Goal: Answer question/provide support: Share knowledge or assist other users

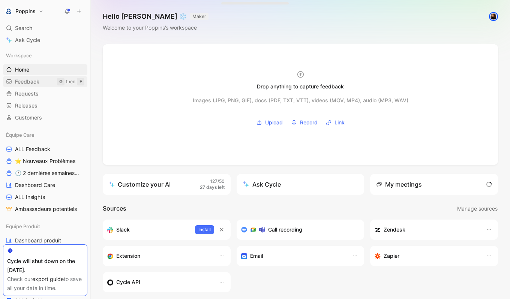
click at [54, 83] on link "Feedback G then F" at bounding box center [45, 81] width 84 height 11
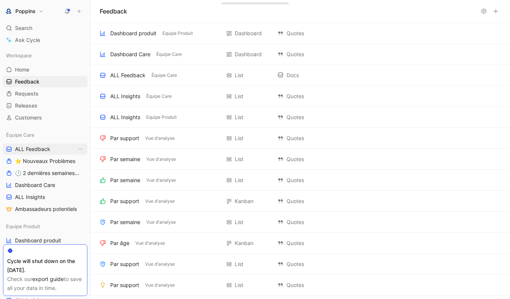
click at [45, 150] on span "ALL Feedback" at bounding box center [32, 148] width 35 height 7
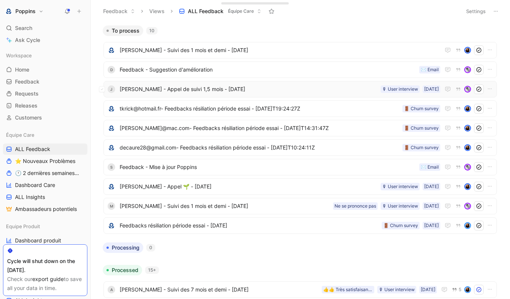
click at [186, 94] on div "J [PERSON_NAME] - Appel de suivi 1,5 mois - [DATE] [DATE] 🎙 User interview" at bounding box center [300, 89] width 388 height 10
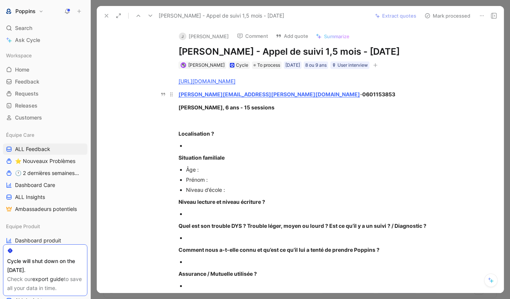
click at [256, 89] on p "[PERSON_NAME][EMAIL_ADDRESS][PERSON_NAME][DOMAIN_NAME] - 0601153853" at bounding box center [308, 94] width 288 height 12
click at [362, 93] on strong "0601153853" at bounding box center [378, 94] width 33 height 6
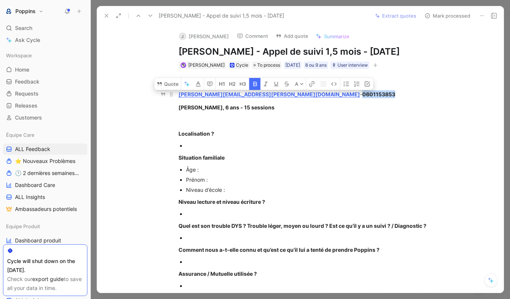
copy strong "0601153853"
click at [321, 137] on div "Localisation ?" at bounding box center [307, 134] width 259 height 8
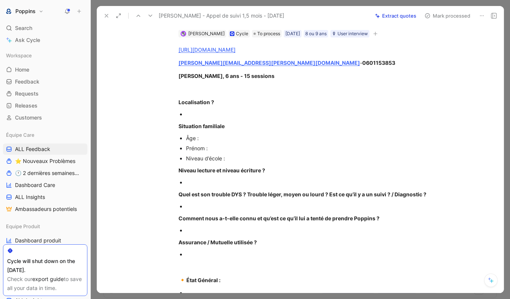
scroll to position [133, 0]
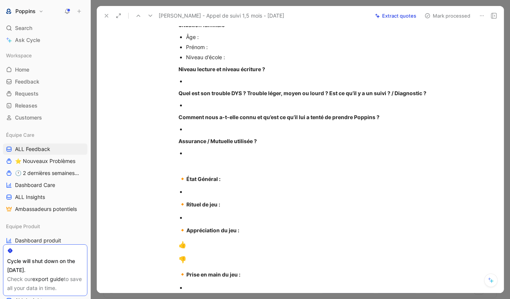
click at [219, 188] on div at bounding box center [312, 192] width 252 height 8
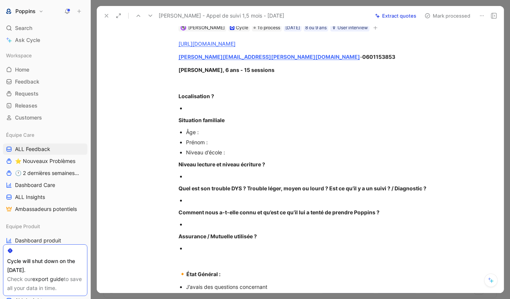
scroll to position [31, 0]
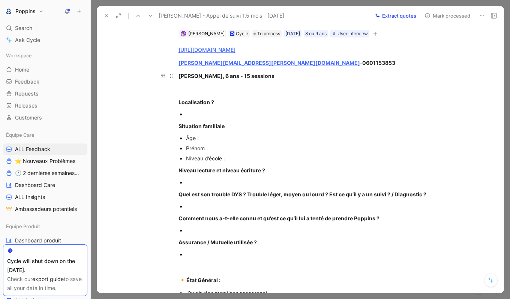
click at [187, 76] on strong "[PERSON_NAME], 6 ans - 15 sessions" at bounding box center [226, 76] width 96 height 6
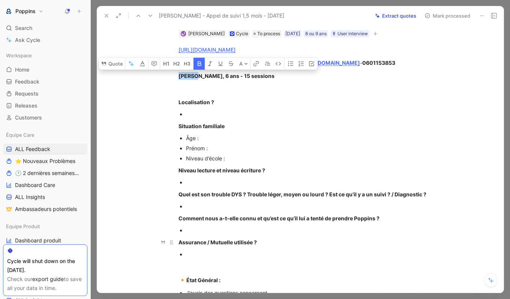
copy strong "[PERSON_NAME]"
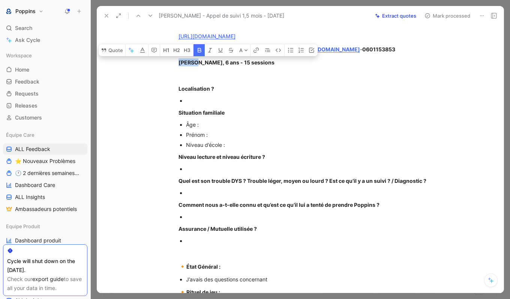
scroll to position [58, 0]
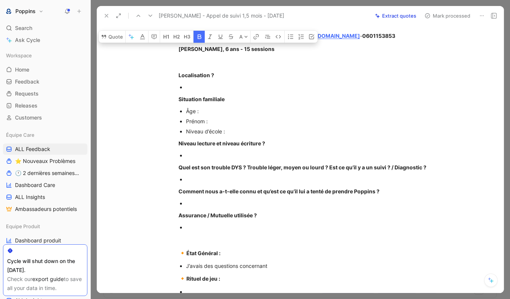
click at [277, 269] on div "J’avais des questions concernant" at bounding box center [312, 266] width 252 height 8
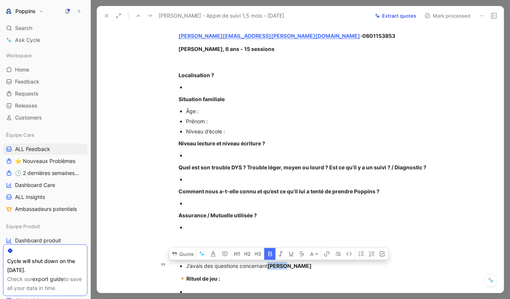
drag, startPoint x: 291, startPoint y: 267, endPoint x: 269, endPoint y: 264, distance: 21.6
click at [269, 264] on div "J’avais des questions concernant [PERSON_NAME]" at bounding box center [312, 266] width 252 height 8
click at [271, 249] on button "button" at bounding box center [269, 254] width 11 height 12
copy div "[PERSON_NAME]"
click at [214, 174] on div "[URL][DOMAIN_NAME] [PERSON_NAME][EMAIL_ADDRESS][PERSON_NAME][DOMAIN_NAME] - 060…" at bounding box center [307, 230] width 391 height 440
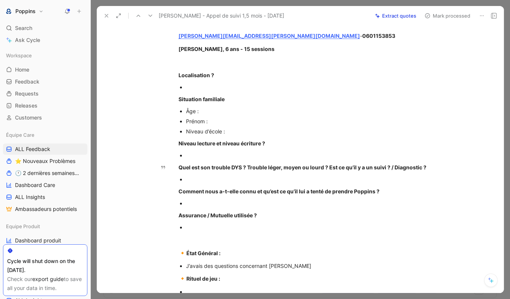
click at [196, 174] on div "[URL][DOMAIN_NAME] [PERSON_NAME][EMAIL_ADDRESS][PERSON_NAME][DOMAIN_NAME] - 060…" at bounding box center [307, 230] width 391 height 440
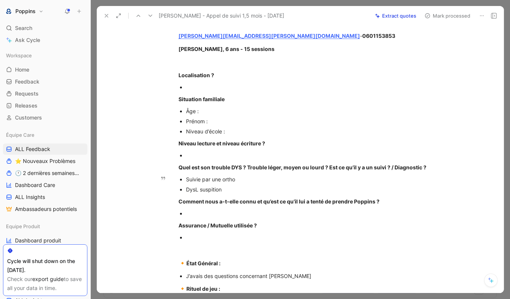
click at [208, 192] on div "DysL suspition" at bounding box center [312, 190] width 252 height 8
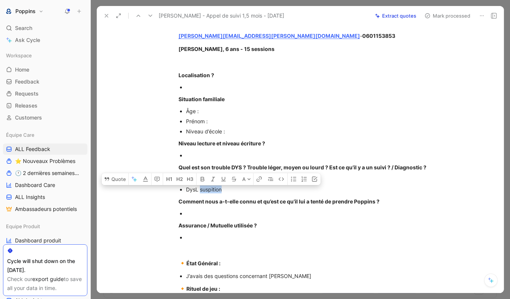
click at [208, 192] on div "DysL suspition" at bounding box center [312, 190] width 252 height 8
copy div "suspition"
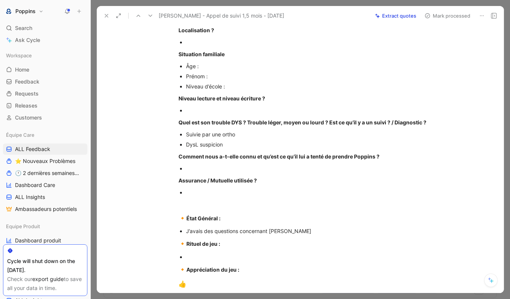
scroll to position [116, 0]
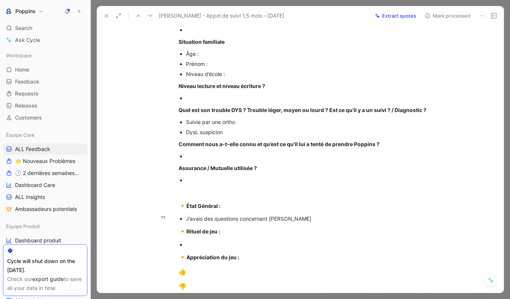
click at [301, 219] on div "J’avais des questions concernant [PERSON_NAME]" at bounding box center [312, 219] width 252 height 8
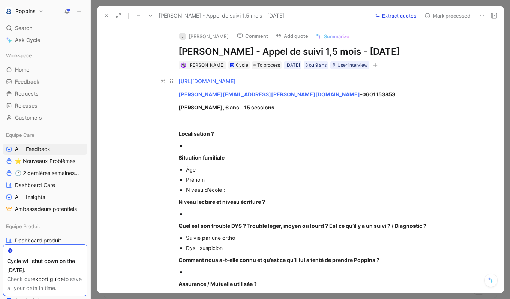
click at [235, 81] on link "[URL][DOMAIN_NAME]" at bounding box center [206, 81] width 57 height 6
click at [235, 82] on link "[URL][DOMAIN_NAME]" at bounding box center [206, 81] width 57 height 6
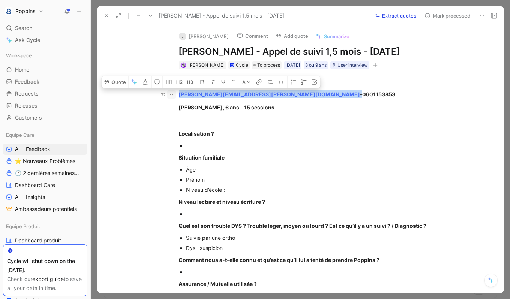
drag, startPoint x: 243, startPoint y: 94, endPoint x: 175, endPoint y: 93, distance: 68.2
click at [175, 93] on p "[PERSON_NAME][EMAIL_ADDRESS][PERSON_NAME][DOMAIN_NAME] - 0601153853" at bounding box center [308, 94] width 288 height 12
copy div "[PERSON_NAME][EMAIL_ADDRESS][PERSON_NAME][DOMAIN_NAME]"
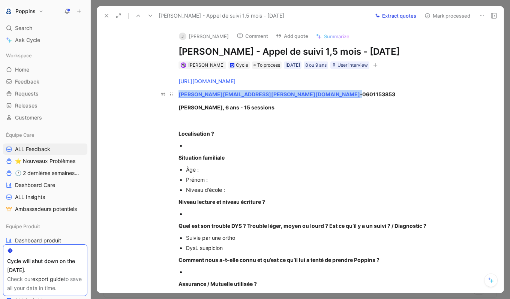
click at [297, 98] on p "[PERSON_NAME][EMAIL_ADDRESS][PERSON_NAME][DOMAIN_NAME] - 0601153853" at bounding box center [308, 94] width 288 height 12
drag, startPoint x: 327, startPoint y: 78, endPoint x: 163, endPoint y: 66, distance: 164.2
click at [163, 66] on div "J [PERSON_NAME] Comment Add quote Summarize [PERSON_NAME] - Appel de suivi 1,5 …" at bounding box center [300, 159] width 407 height 268
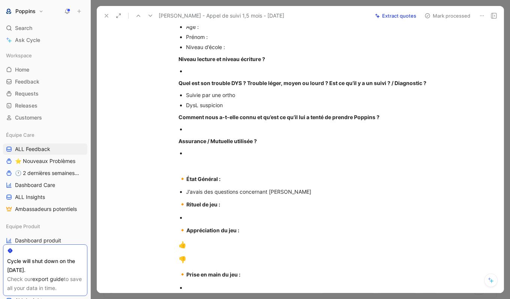
scroll to position [142, 0]
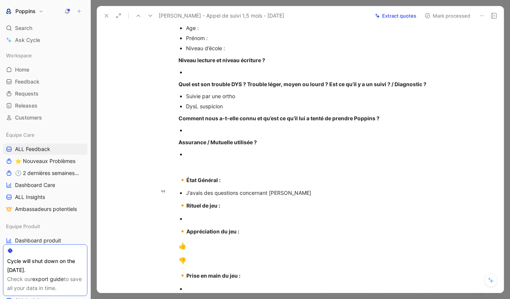
click at [296, 192] on div "J’avais des questions concernant [PERSON_NAME]" at bounding box center [312, 193] width 252 height 8
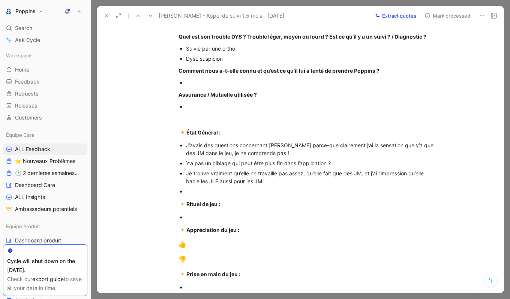
scroll to position [190, 0]
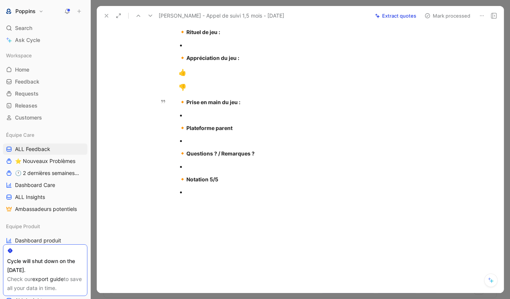
drag, startPoint x: 180, startPoint y: 204, endPoint x: 236, endPoint y: 299, distance: 110.3
click at [236, 299] on div "Feedback Views ALL Feedback Équipe Care Settings To process 10 [PERSON_NAME] - …" at bounding box center [300, 149] width 419 height 299
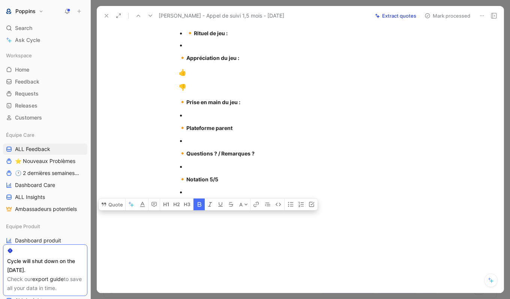
drag, startPoint x: 205, startPoint y: 203, endPoint x: 168, endPoint y: 39, distance: 167.6
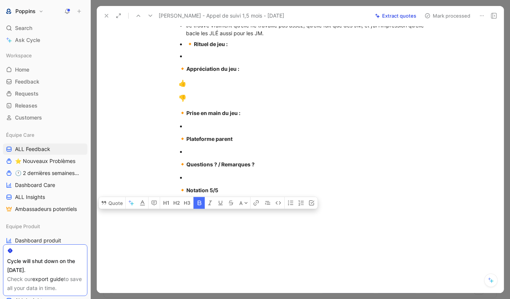
drag, startPoint x: 233, startPoint y: 190, endPoint x: 167, endPoint y: 44, distance: 159.6
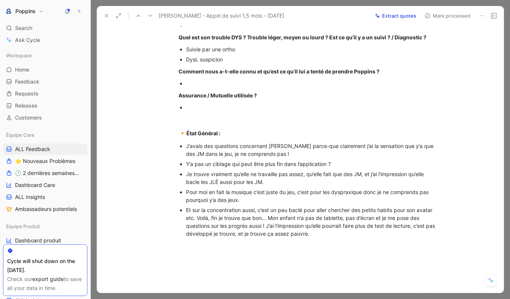
click at [206, 112] on p at bounding box center [312, 107] width 252 height 10
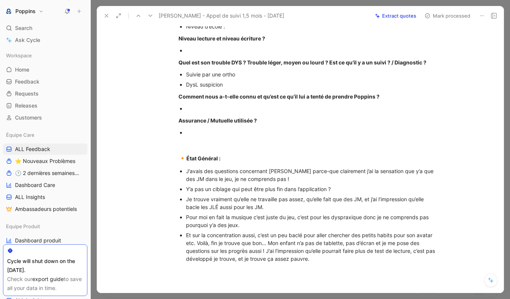
scroll to position [157, 0]
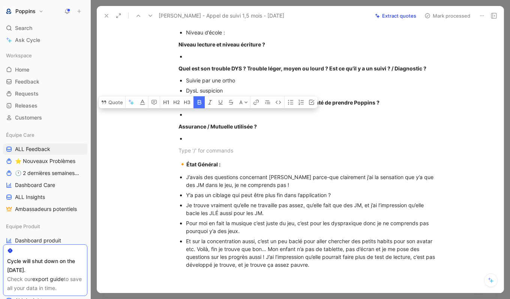
drag, startPoint x: 199, startPoint y: 144, endPoint x: 169, endPoint y: 113, distance: 43.2
click at [169, 113] on div "[URL][DOMAIN_NAME] [PERSON_NAME][EMAIL_ADDRESS][PERSON_NAME][DOMAIN_NAME] - 060…" at bounding box center [307, 94] width 391 height 365
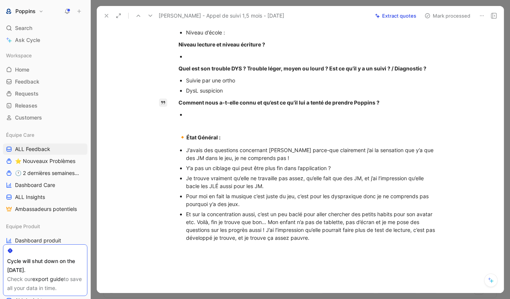
drag, startPoint x: 204, startPoint y: 114, endPoint x: 166, endPoint y: 100, distance: 40.8
click at [166, 100] on div "Quote A [URL][DOMAIN_NAME] [PERSON_NAME][EMAIL_ADDRESS][PERSON_NAME][DOMAIN_NAM…" at bounding box center [307, 125] width 391 height 427
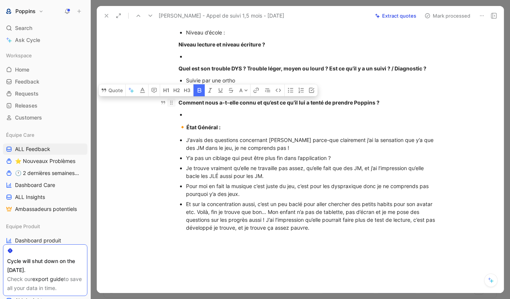
drag, startPoint x: 196, startPoint y: 114, endPoint x: 167, endPoint y: 101, distance: 32.1
click at [167, 101] on div "[URL][DOMAIN_NAME] [PERSON_NAME][EMAIL_ADDRESS][PERSON_NAME][DOMAIN_NAME] - 060…" at bounding box center [307, 76] width 391 height 328
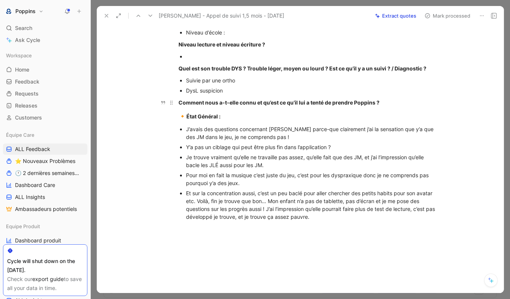
click at [225, 104] on strong "Comment nous a-t-elle connu et qu’est ce qu’il lui a tenté de prendre Poppins ?" at bounding box center [278, 102] width 201 height 6
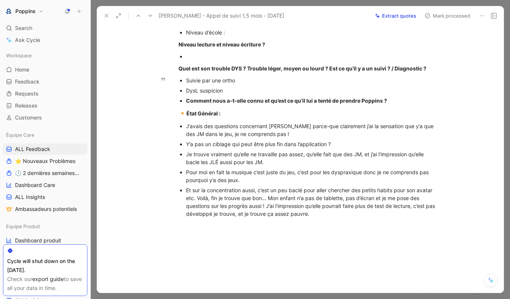
click at [214, 104] on div "Comment nous a-t-elle connu et qu’est ce qu’il lui a tenté de prendre Poppins ?" at bounding box center [312, 101] width 252 height 8
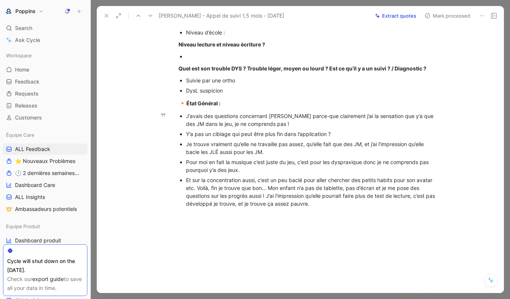
click at [334, 206] on div "Et sur la concentration aussi, c’est un peu baclé pour aller chercher des petit…" at bounding box center [312, 191] width 252 height 31
click at [261, 214] on div "On ne peut vraiment pas ciblé les jeux ?" at bounding box center [312, 214] width 252 height 8
click at [331, 207] on div "Et sur la concentration aussi, c’est un peu baclé pour aller chercher des petit…" at bounding box center [312, 191] width 252 height 31
click at [234, 89] on div "DysL suspicion" at bounding box center [312, 91] width 252 height 8
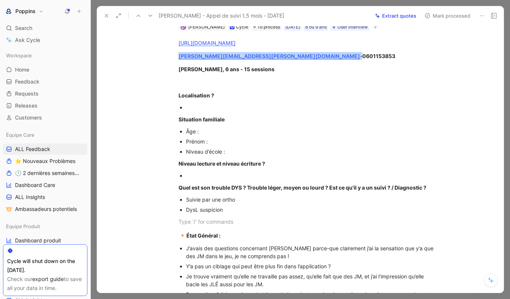
scroll to position [34, 0]
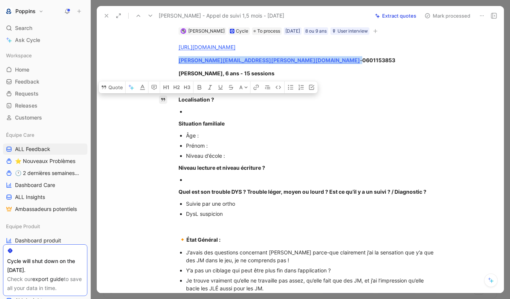
drag, startPoint x: 193, startPoint y: 177, endPoint x: 166, endPoint y: 98, distance: 83.2
click at [166, 98] on div "Quote A [URL][DOMAIN_NAME] [PERSON_NAME][EMAIL_ADDRESS][PERSON_NAME][DOMAIN_NAM…" at bounding box center [307, 243] width 391 height 417
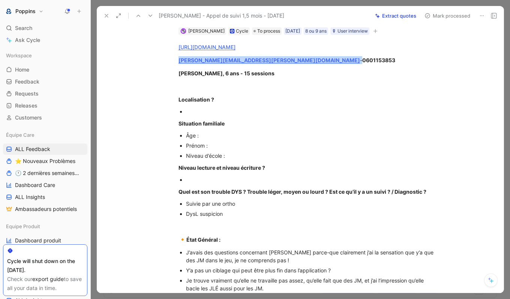
click at [205, 177] on div at bounding box center [312, 180] width 252 height 8
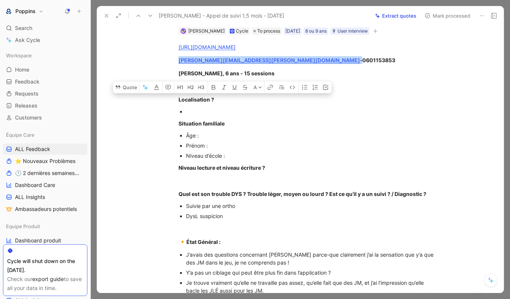
drag, startPoint x: 293, startPoint y: 167, endPoint x: 104, endPoint y: 100, distance: 200.0
click at [104, 100] on div "J [PERSON_NAME] Comment Add quote Summarize [PERSON_NAME] - Appel de suivi 1,5 …" at bounding box center [300, 159] width 407 height 268
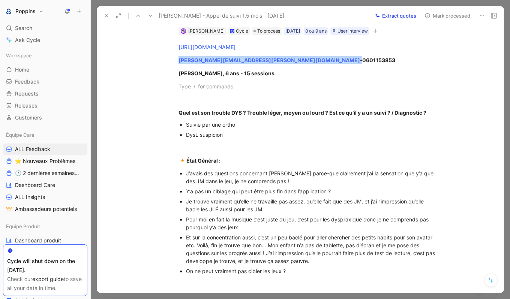
scroll to position [0, 0]
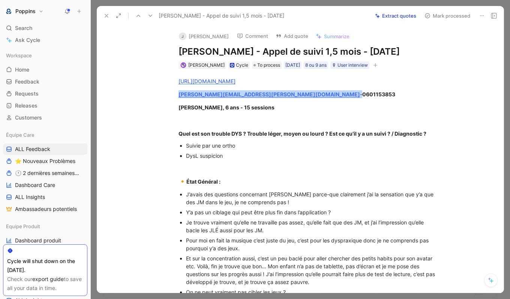
click at [378, 66] on icon "button" at bounding box center [375, 65] width 4 height 4
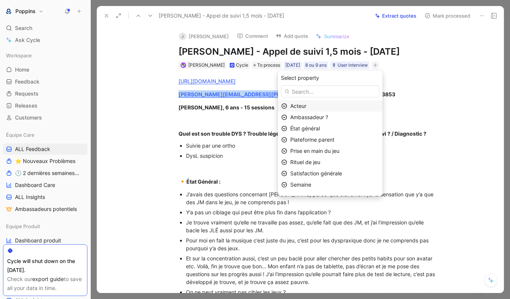
click at [301, 104] on span "Acteur" at bounding box center [298, 106] width 16 height 6
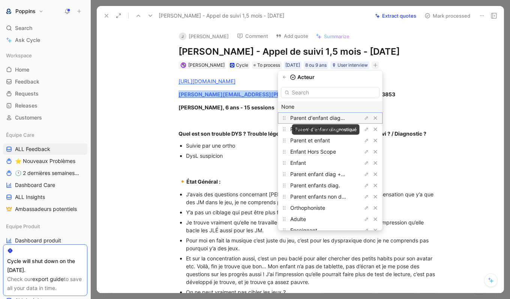
click at [313, 117] on span "Parent d'enfant diagnostiqué" at bounding box center [325, 118] width 71 height 6
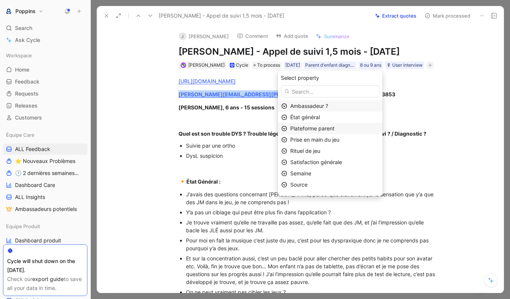
click at [334, 127] on span "Plateforme parent" at bounding box center [312, 128] width 44 height 6
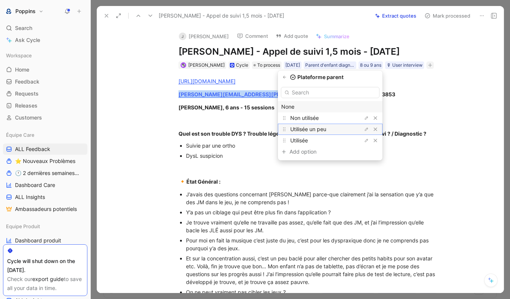
click at [326, 127] on span "Utilisée un peu" at bounding box center [308, 129] width 36 height 6
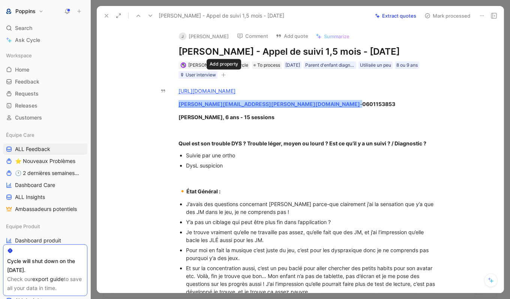
click at [221, 73] on button "button" at bounding box center [223, 74] width 7 height 7
click at [257, 132] on div at bounding box center [307, 130] width 259 height 8
drag, startPoint x: 261, startPoint y: 121, endPoint x: 133, endPoint y: 105, distance: 128.2
click at [133, 105] on div "[URL][DOMAIN_NAME] [PERSON_NAME][EMAIL_ADDRESS][PERSON_NAME][DOMAIN_NAME] - 060…" at bounding box center [307, 196] width 391 height 235
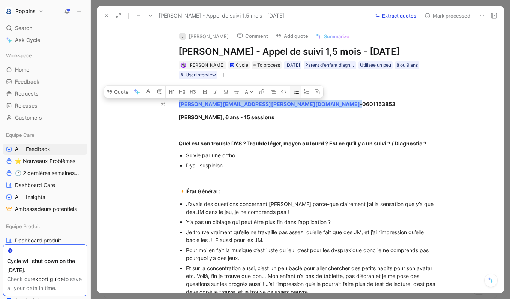
click at [291, 90] on button "button" at bounding box center [295, 92] width 11 height 12
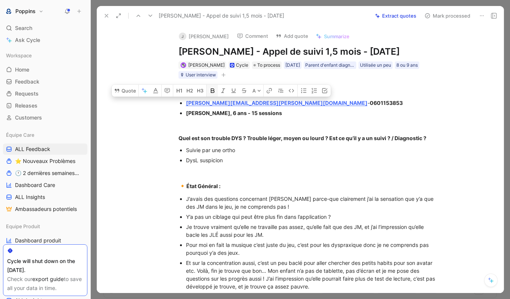
click at [210, 93] on icon "button" at bounding box center [213, 91] width 6 height 6
click at [211, 91] on icon "button" at bounding box center [213, 90] width 4 height 4
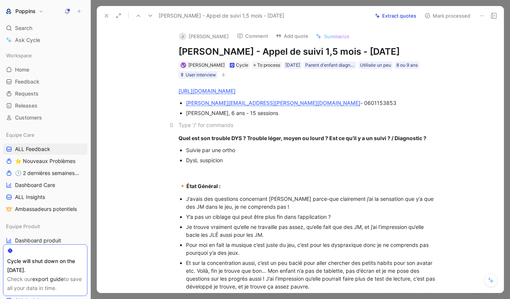
click at [209, 127] on div at bounding box center [307, 125] width 259 height 8
click at [224, 74] on icon "button" at bounding box center [223, 75] width 4 height 4
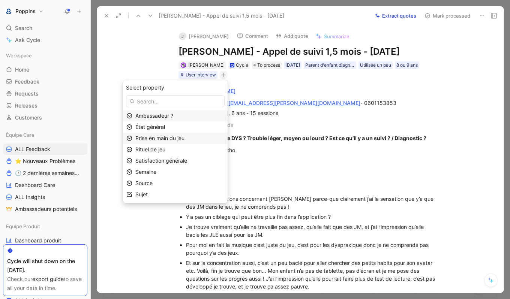
click at [181, 135] on div "Prise en main du jeu" at bounding box center [179, 138] width 89 height 9
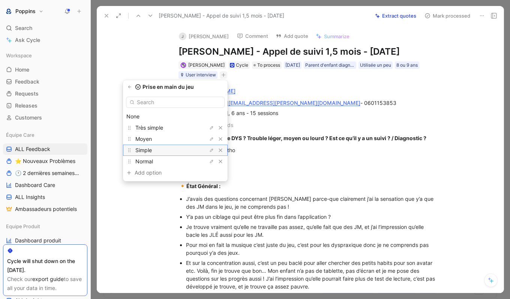
click at [171, 148] on div "Simple" at bounding box center [163, 150] width 56 height 9
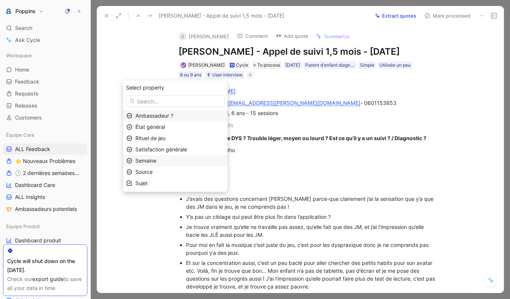
click at [177, 159] on div "Semaine" at bounding box center [179, 160] width 89 height 9
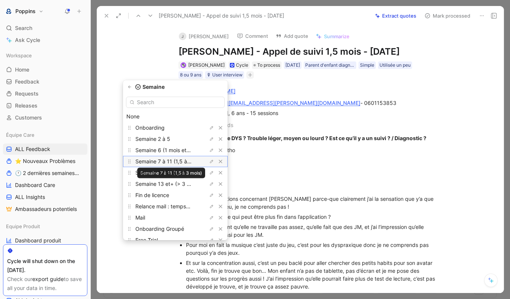
click at [183, 161] on span "Semaine 7 à 11 (1,5 à 3 mois)" at bounding box center [170, 161] width 71 height 6
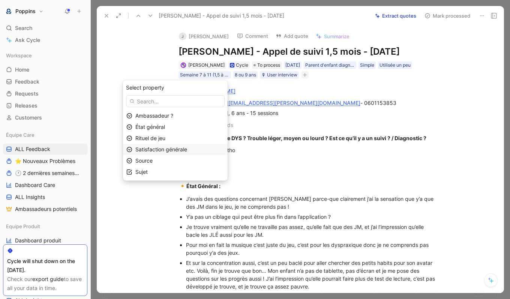
click at [174, 151] on span "Satisfaction générale" at bounding box center [161, 149] width 52 height 6
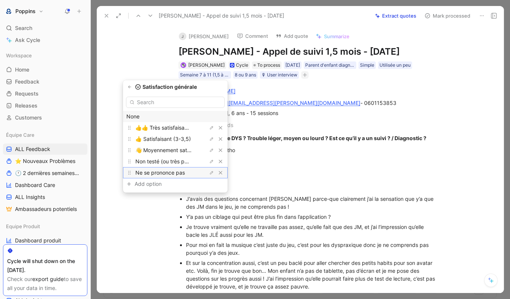
click at [175, 171] on span "Ne se prononce pas" at bounding box center [159, 172] width 49 height 6
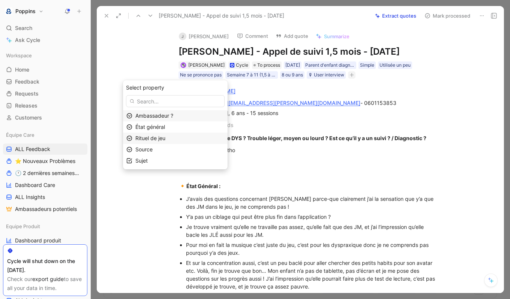
click at [165, 136] on span "Rituel de jeu" at bounding box center [150, 138] width 30 height 6
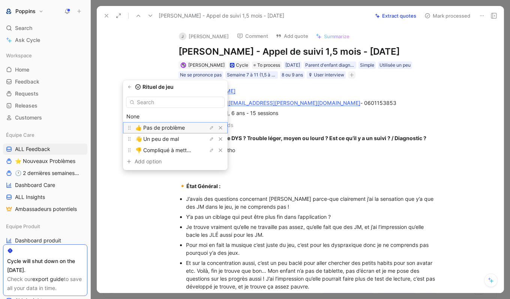
click at [175, 127] on span "👍 Pas de problème" at bounding box center [159, 127] width 49 height 6
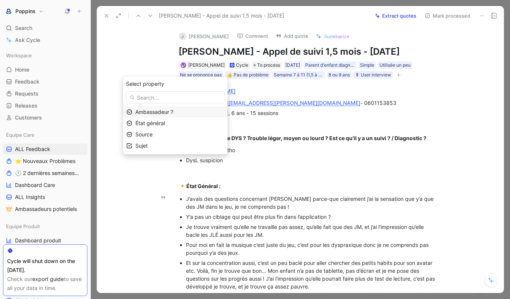
scroll to position [105, 0]
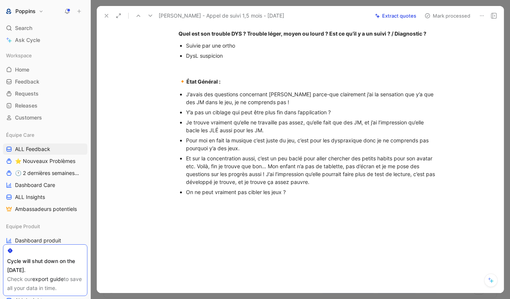
click at [311, 193] on div "On ne peut vraiment pas cibler les jeux ?" at bounding box center [312, 192] width 252 height 8
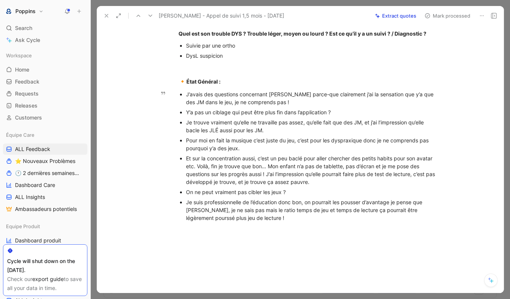
click at [195, 219] on div "Je suis professionnelle de l’éducation donc bon, on pourrait les pousser d’avan…" at bounding box center [312, 210] width 252 height 24
click at [276, 227] on div "[URL][DOMAIN_NAME] [PERSON_NAME][EMAIL_ADDRESS][PERSON_NAME][DOMAIN_NAME] - 060…" at bounding box center [307, 101] width 391 height 255
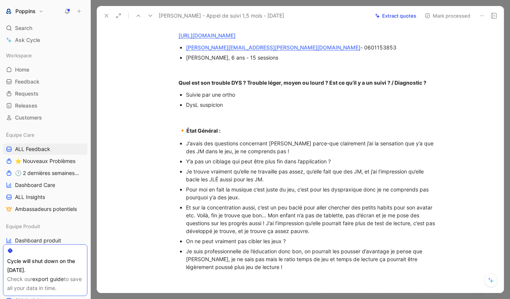
scroll to position [0, 0]
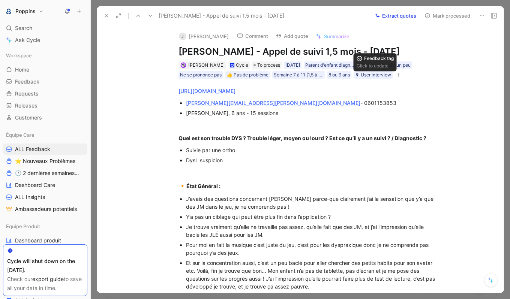
click at [399, 76] on icon "button" at bounding box center [398, 75] width 4 height 4
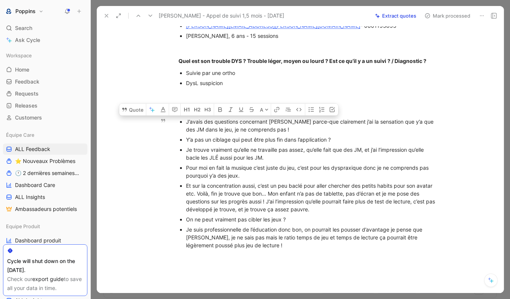
drag, startPoint x: 184, startPoint y: 119, endPoint x: 279, endPoint y: 126, distance: 95.1
click at [279, 126] on ul "J’avais des questions concernant [PERSON_NAME] parce-que clairement j’ai la sen…" at bounding box center [308, 184] width 288 height 134
click at [137, 113] on button "Quote" at bounding box center [132, 109] width 27 height 12
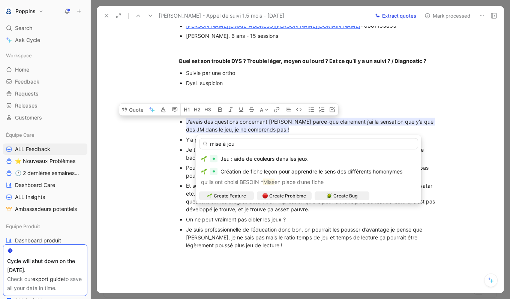
type input "mise à jour"
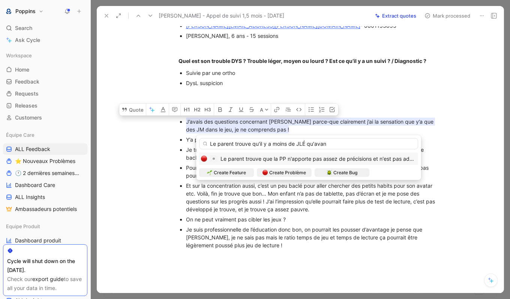
type input "Le parent trouve qu'il y a moins de JLÉ qu'avant"
click at [286, 144] on input "Le parent trouve qu'il y a moins de JLÉ qu'avant" at bounding box center [308, 143] width 219 height 11
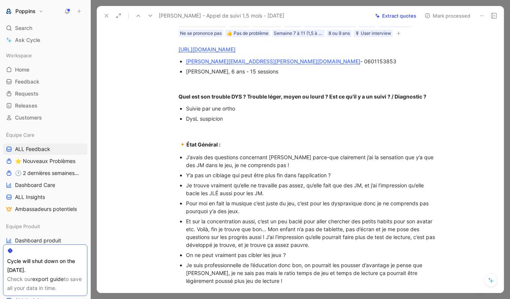
scroll to position [0, 0]
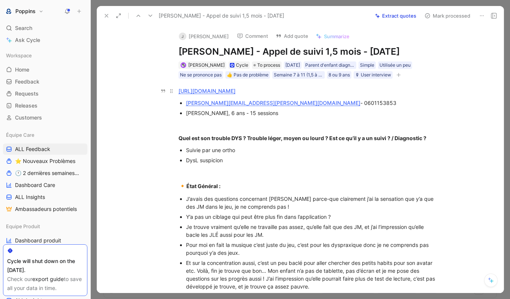
click at [235, 88] on link "[URL][DOMAIN_NAME]" at bounding box center [206, 91] width 57 height 6
click at [296, 218] on div "Y’a pas un ciblage qui peut être plus fin dans l’application ?" at bounding box center [312, 217] width 252 height 8
click at [211, 207] on div "J’avais des questions concernant [PERSON_NAME] parce-que clairement j’ai la sen…" at bounding box center [312, 203] width 252 height 16
drag, startPoint x: 304, startPoint y: 204, endPoint x: 164, endPoint y: 198, distance: 140.3
click at [164, 198] on div "Quote A [URL][DOMAIN_NAME] [PERSON_NAME][EMAIL_ADDRESS][PERSON_NAME][DOMAIN_NAM…" at bounding box center [307, 251] width 391 height 345
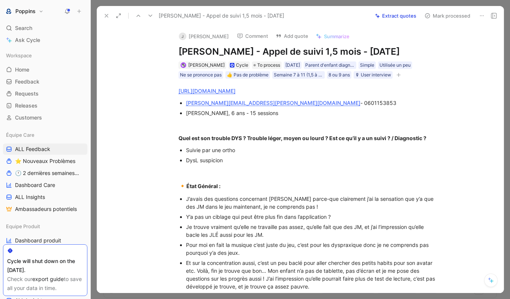
click at [152, 180] on div "[URL][DOMAIN_NAME] [PERSON_NAME][EMAIL_ADDRESS][PERSON_NAME][DOMAIN_NAME] - 060…" at bounding box center [307, 206] width 391 height 255
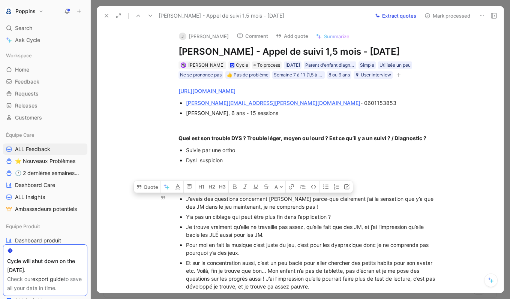
drag, startPoint x: 184, startPoint y: 197, endPoint x: 306, endPoint y: 211, distance: 123.0
click at [306, 211] on ul "J’avais des questions concernant [PERSON_NAME] parce-que clairement j’ai la sen…" at bounding box center [308, 261] width 288 height 134
click at [146, 185] on button "Quote" at bounding box center [147, 187] width 27 height 12
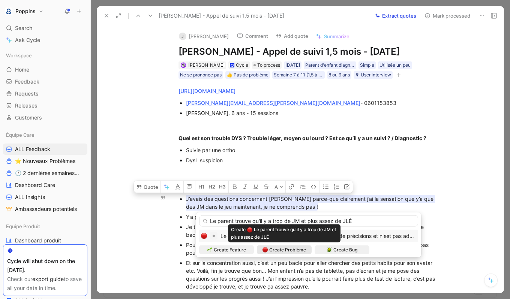
type input "Le parent trouve qu'il y a trop de JM et plus assez de JLÉ"
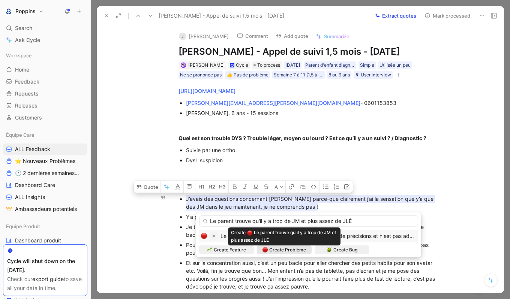
click at [287, 250] on span "Create Problème" at bounding box center [287, 249] width 37 height 7
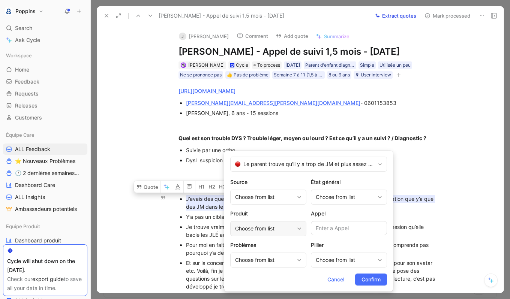
click at [269, 227] on div "Choose from list" at bounding box center [264, 228] width 59 height 9
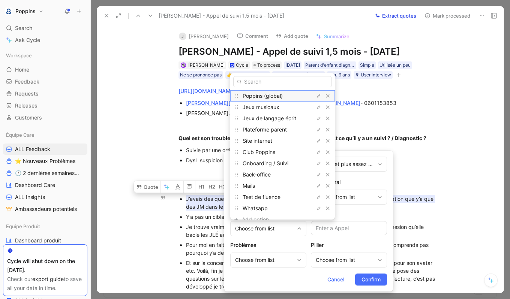
click at [280, 96] on span "Poppins (global)" at bounding box center [263, 96] width 40 height 6
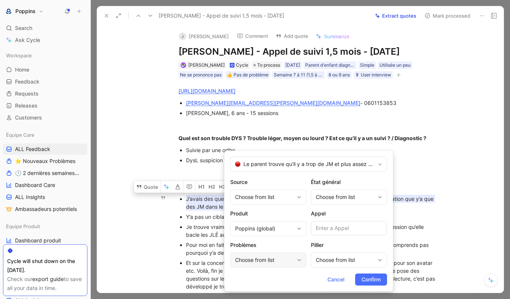
click at [277, 261] on div "Choose from list" at bounding box center [264, 260] width 59 height 9
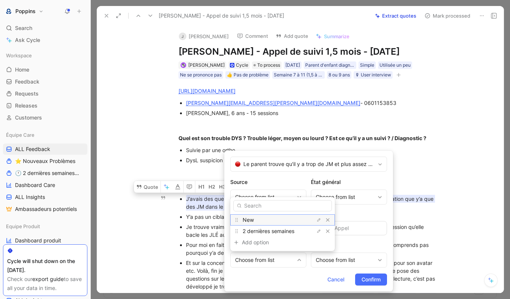
click at [270, 219] on div "New" at bounding box center [271, 220] width 56 height 9
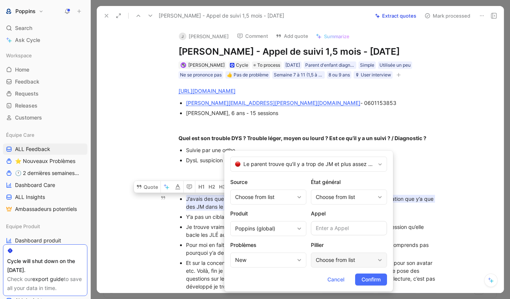
click at [323, 258] on div "Choose from list" at bounding box center [345, 260] width 59 height 9
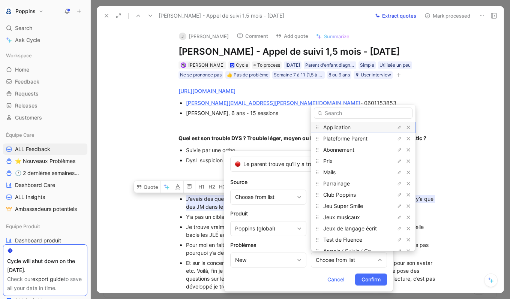
click at [348, 124] on span "Application" at bounding box center [336, 127] width 27 height 6
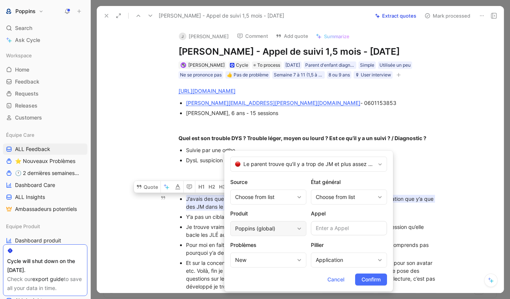
click at [270, 231] on div "Poppins (global)" at bounding box center [264, 228] width 59 height 9
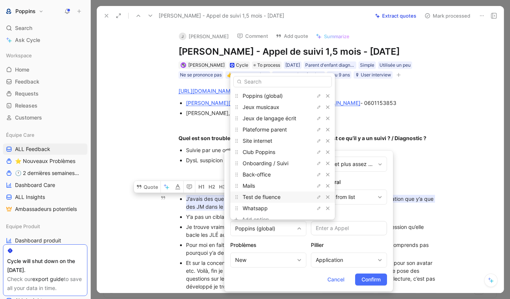
scroll to position [9, 0]
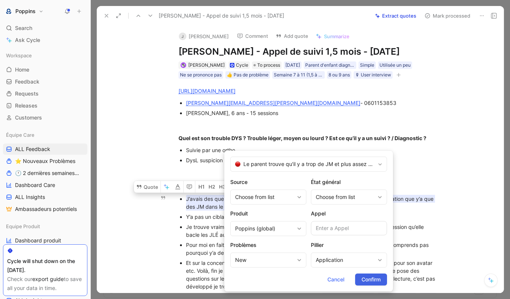
click at [379, 283] on span "Confirm" at bounding box center [370, 279] width 19 height 9
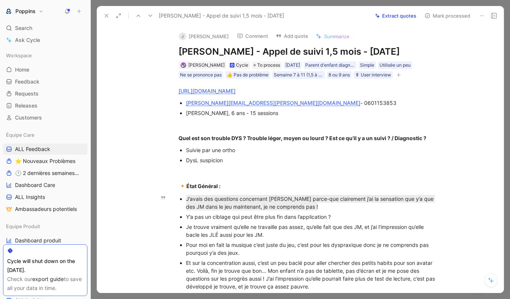
click at [305, 209] on div "J’avais des questions concernant [PERSON_NAME] parce-que clairement j’ai la sen…" at bounding box center [312, 203] width 252 height 16
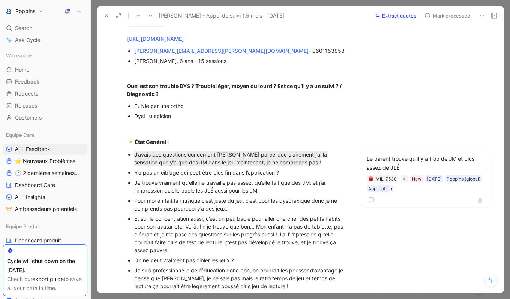
scroll to position [75, 0]
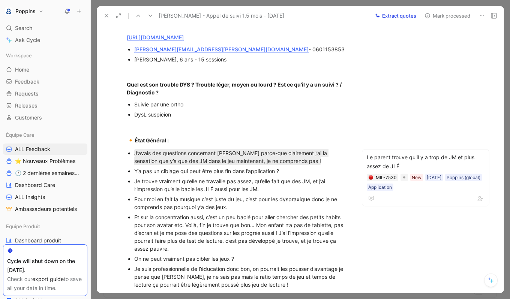
click at [208, 171] on div "Y’a pas un ciblage qui peut être plus fin dans l’application ?" at bounding box center [240, 171] width 213 height 8
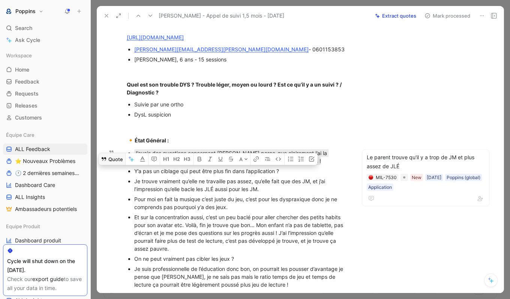
click at [111, 165] on button "Quote" at bounding box center [112, 159] width 27 height 12
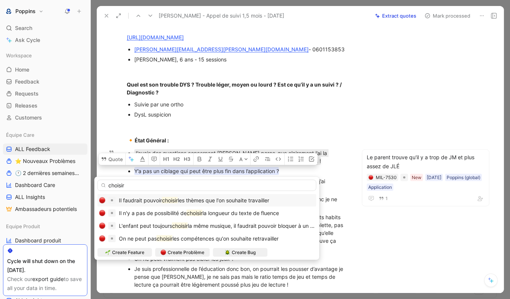
type input "choisir"
click at [241, 197] on span "les thèmes que l'on souhaite travailler" at bounding box center [223, 200] width 91 height 6
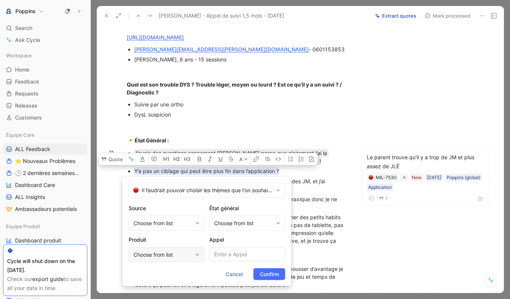
click at [172, 250] on div "Choose from list" at bounding box center [162, 254] width 59 height 9
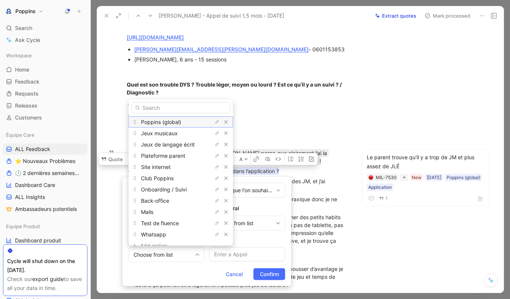
click at [177, 118] on div "Poppins (global)" at bounding box center [169, 121] width 56 height 9
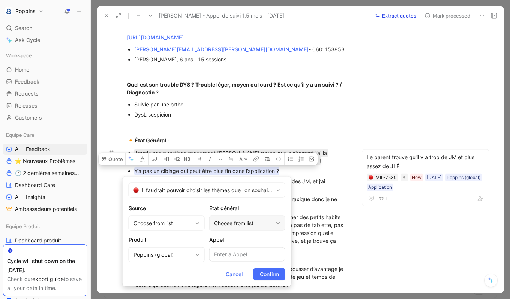
click at [254, 227] on div "Choose from list" at bounding box center [243, 223] width 59 height 9
click at [278, 276] on span "Confirm" at bounding box center [269, 274] width 19 height 9
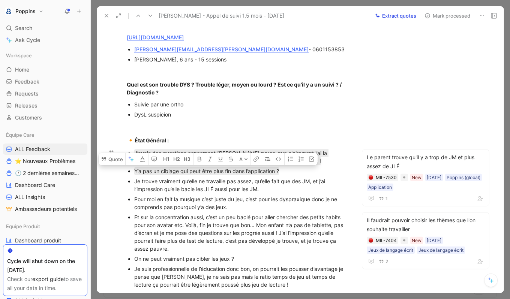
click at [206, 198] on div "Pour moi en fait la musique c’est juste du jeu, c’est pour les dyspraxique donc…" at bounding box center [240, 203] width 213 height 16
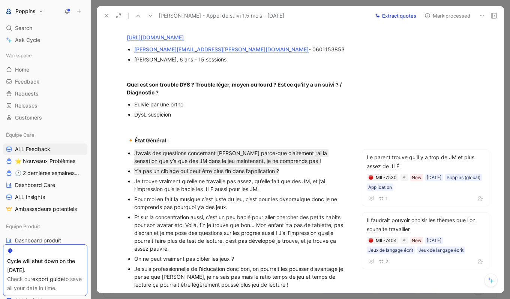
scroll to position [82, 0]
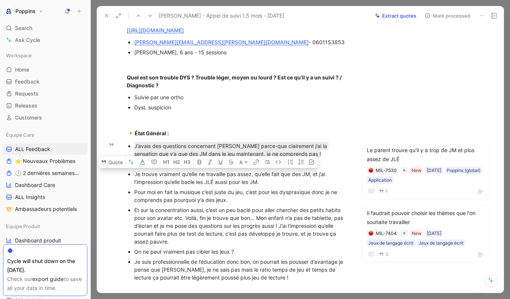
drag, startPoint x: 266, startPoint y: 183, endPoint x: 105, endPoint y: 172, distance: 161.2
click at [105, 172] on div "J Julie Noguez Comment Add quote Summarize Julie Noguez - Appel de suivi 1,5 mo…" at bounding box center [300, 159] width 407 height 268
click at [104, 160] on icon at bounding box center [104, 162] width 6 height 6
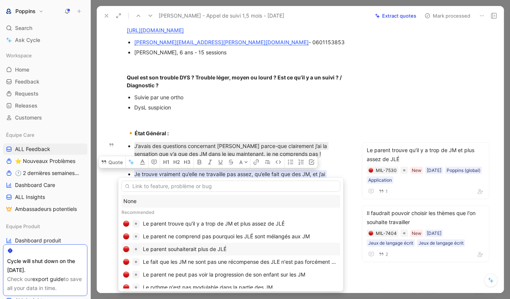
click at [222, 249] on div "Le parent souhaiterait plus de JLÉ" at bounding box center [185, 249] width 84 height 9
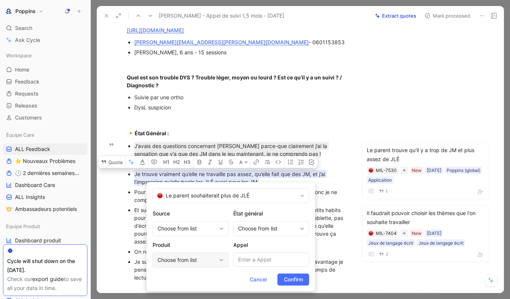
click at [196, 257] on div "Choose from list" at bounding box center [186, 260] width 59 height 9
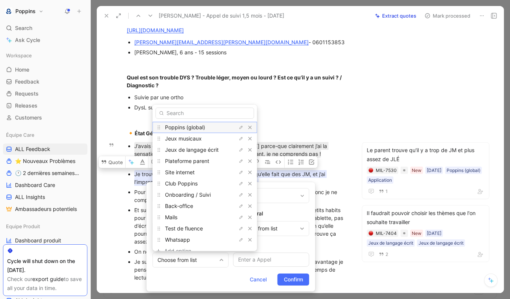
click at [187, 126] on span "Poppins (global)" at bounding box center [185, 127] width 40 height 6
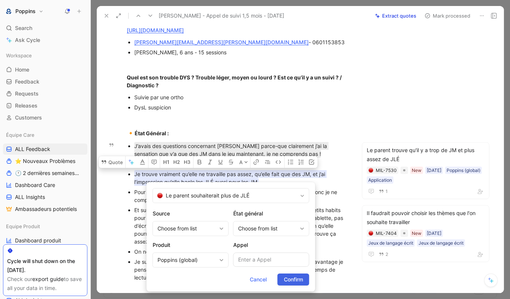
click at [288, 279] on span "Confirm" at bounding box center [293, 279] width 19 height 9
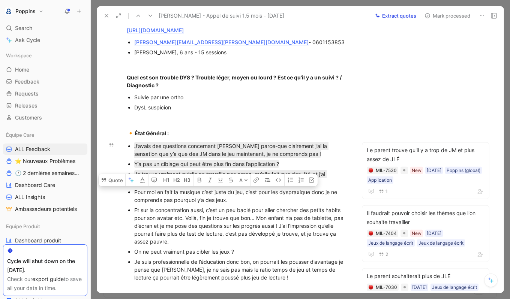
drag, startPoint x: 238, startPoint y: 201, endPoint x: 129, endPoint y: 190, distance: 109.0
click at [134, 190] on li "Pour moi en fait la musique c’est juste du jeu, c’est pour les dyspraxique donc…" at bounding box center [240, 196] width 213 height 18
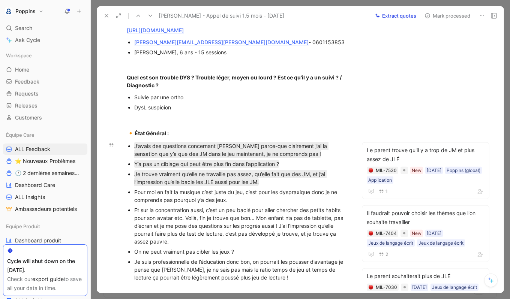
click at [220, 196] on div "Pour moi en fait la musique c’est juste du jeu, c’est pour les dyspraxique donc…" at bounding box center [240, 196] width 213 height 16
click at [225, 200] on div "Pour moi en fait la musique c’est juste du jeu, c’est pour les dyspraxique donc…" at bounding box center [240, 196] width 213 height 16
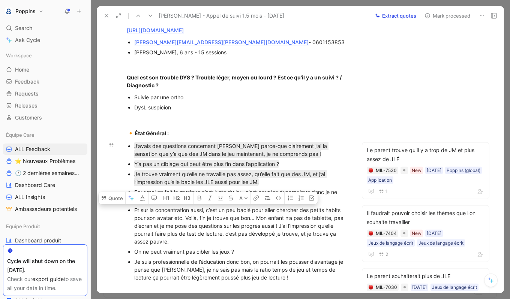
drag, startPoint x: 181, startPoint y: 244, endPoint x: 124, endPoint y: 209, distance: 66.8
click at [124, 209] on ul "J’avais des questions concernant Joanne parce-que clairement j’ai la sensation …" at bounding box center [236, 212] width 249 height 142
click at [114, 201] on button "Quote" at bounding box center [112, 198] width 27 height 12
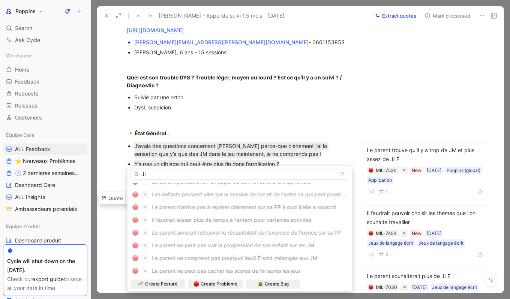
scroll to position [0, 0]
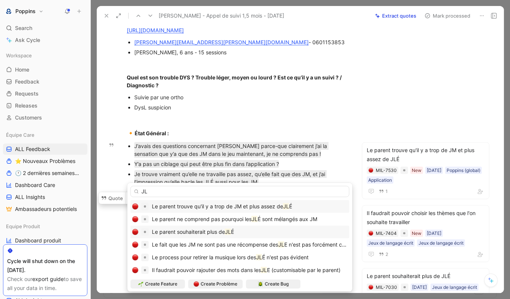
type input "JL"
click at [250, 232] on div "Le parent souhaiterait plus de JL É" at bounding box center [239, 232] width 215 height 9
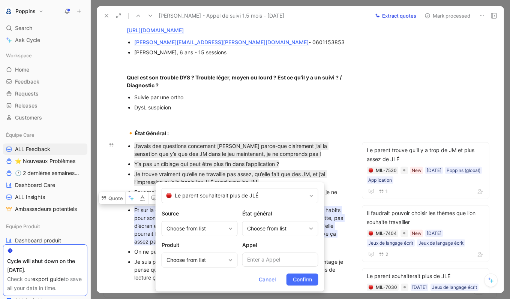
click at [213, 250] on div "Produit Choose from list" at bounding box center [200, 254] width 76 height 27
click at [206, 259] on div "Choose from list" at bounding box center [195, 260] width 59 height 9
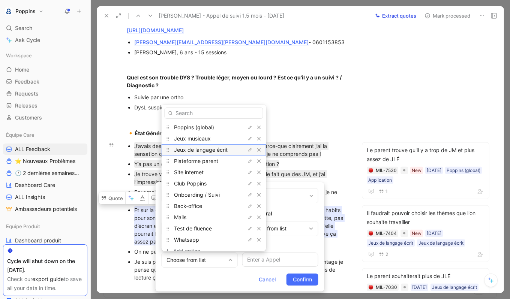
click at [200, 152] on span "Jeux de langage écrit" at bounding box center [201, 150] width 54 height 6
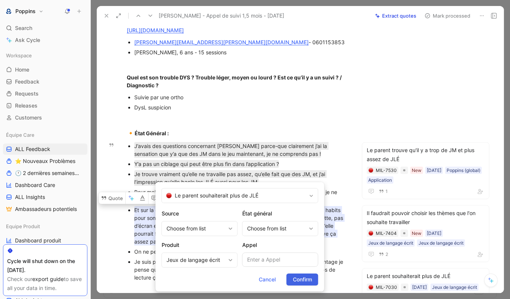
click at [313, 285] on button "Confirm" at bounding box center [302, 280] width 32 height 12
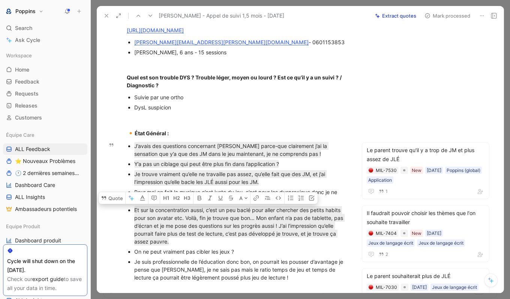
click at [181, 250] on div "On ne peut vraiment pas cibler les jeux ?" at bounding box center [240, 252] width 213 height 8
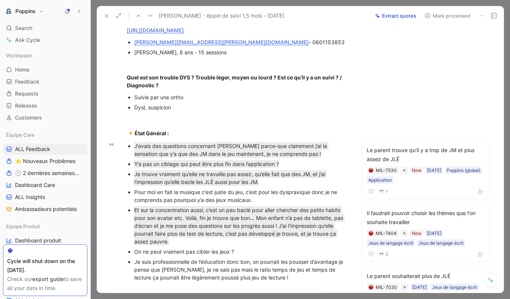
click at [181, 250] on div "On ne peut vraiment pas cibler les jeux ?" at bounding box center [240, 252] width 213 height 8
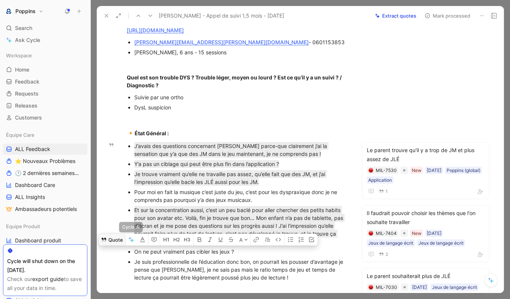
click at [113, 240] on button "Quote" at bounding box center [112, 240] width 27 height 12
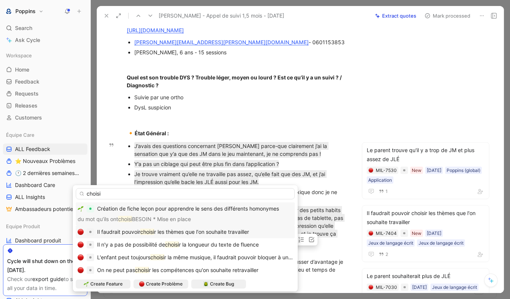
type input "choisi"
click at [172, 231] on span "r les thèmes que l'on souhaite travailler" at bounding box center [201, 232] width 95 height 6
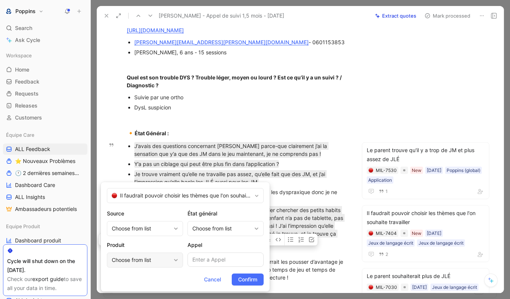
click at [153, 264] on div "Choose from list" at bounding box center [141, 260] width 59 height 9
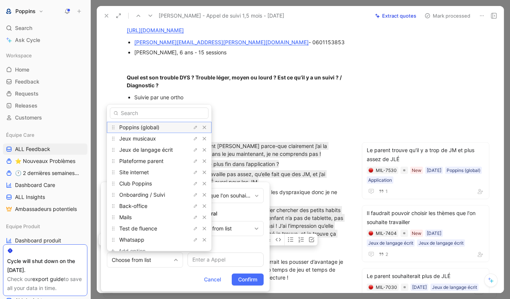
click at [152, 127] on span "Poppins (global)" at bounding box center [139, 127] width 40 height 6
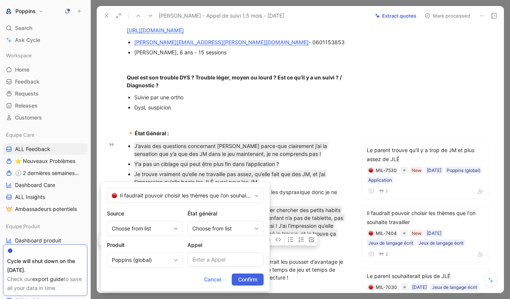
click at [242, 278] on span "Confirm" at bounding box center [247, 279] width 19 height 9
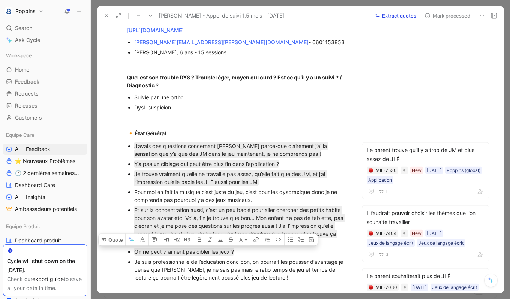
scroll to position [130, 0]
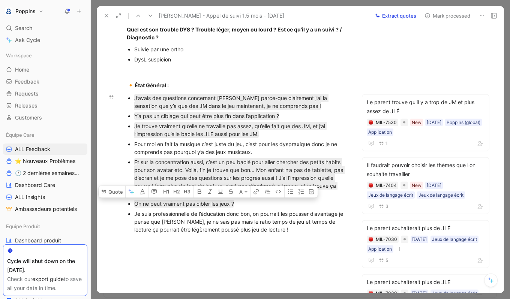
click at [274, 233] on div "Je suis professionnelle de l’éducation donc bon, on pourrait les pousser d’avan…" at bounding box center [240, 222] width 213 height 24
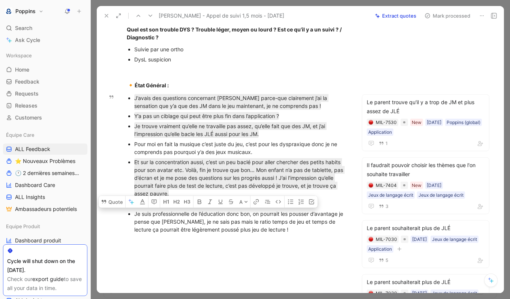
drag, startPoint x: 274, startPoint y: 231, endPoint x: 121, endPoint y: 211, distance: 154.7
click at [121, 211] on ul "J’avais des questions concernant Joanne parce-que clairement j’ai la sensation …" at bounding box center [236, 164] width 249 height 142
click at [111, 201] on button "Quote" at bounding box center [112, 202] width 27 height 12
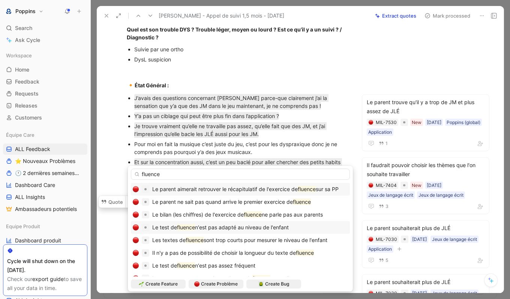
scroll to position [8, 0]
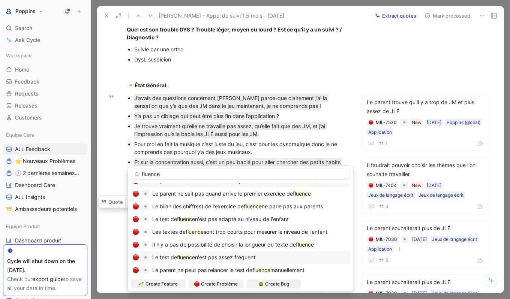
type input "fluence"
click at [204, 258] on span "n'est pas assez fréquent" at bounding box center [225, 257] width 60 height 6
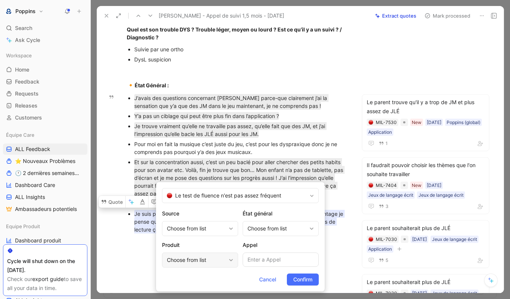
click at [191, 261] on div "Choose from list" at bounding box center [196, 260] width 59 height 9
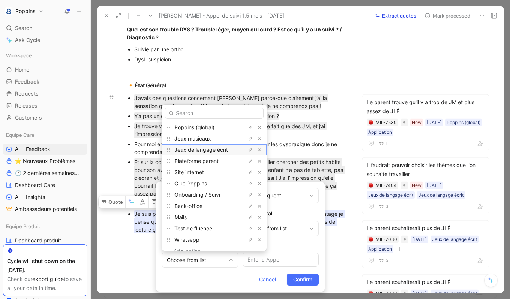
click at [206, 149] on span "Jeux de langage écrit" at bounding box center [201, 150] width 54 height 6
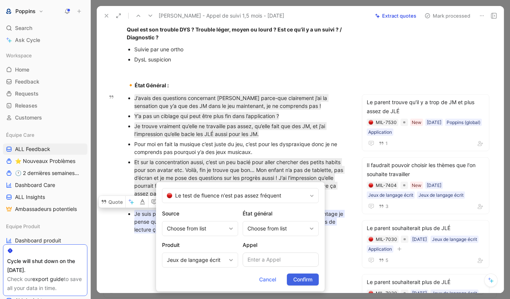
click at [302, 281] on span "Confirm" at bounding box center [302, 279] width 19 height 9
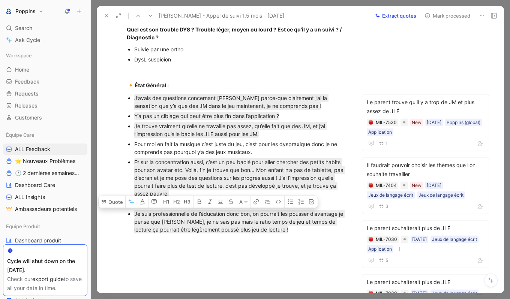
scroll to position [0, 0]
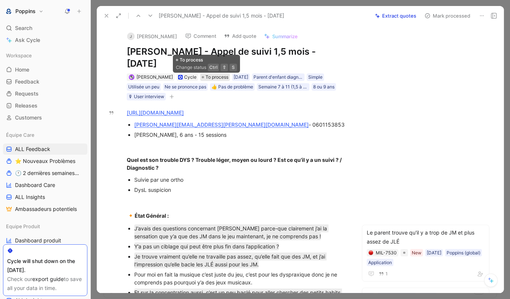
click at [213, 75] on span "To process" at bounding box center [216, 76] width 23 height 7
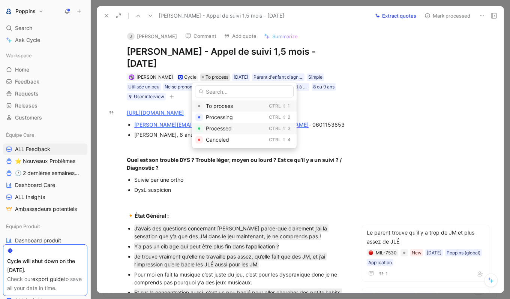
click at [221, 126] on span "Processed" at bounding box center [219, 128] width 26 height 6
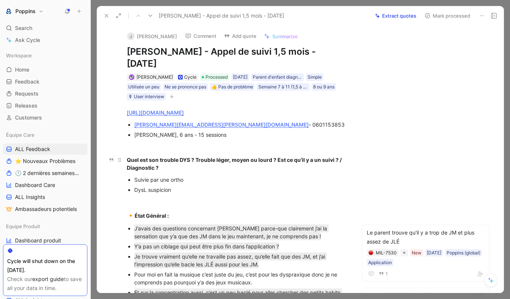
click at [237, 157] on strong "Quel est son trouble DYS ? Trouble léger, moyen ou lourd ? Est ce qu’il y a un …" at bounding box center [235, 164] width 216 height 14
click at [106, 15] on use at bounding box center [106, 15] width 3 height 3
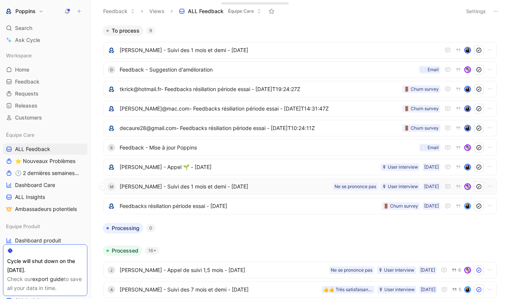
click at [237, 184] on span "[PERSON_NAME] - Suivi des 1 mois et demi - [DATE]" at bounding box center [225, 186] width 210 height 9
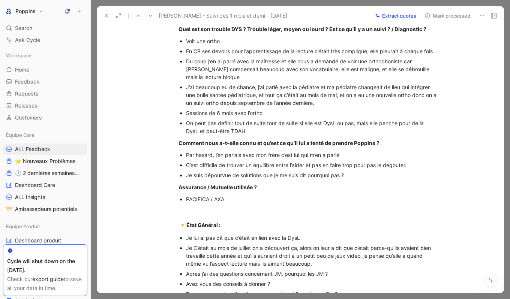
scroll to position [391, 0]
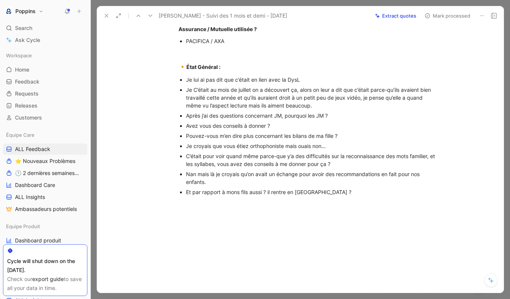
click at [109, 18] on icon at bounding box center [106, 16] width 6 height 6
